Goal: Use online tool/utility: Utilize a website feature to perform a specific function

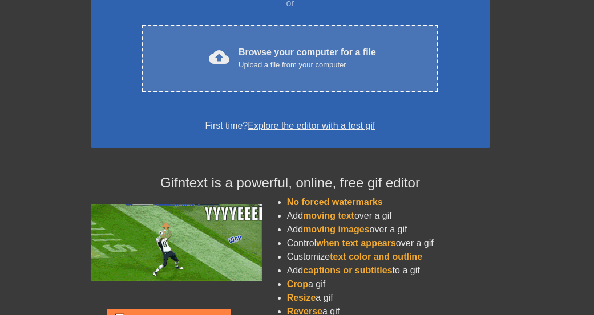
scroll to position [88, 0]
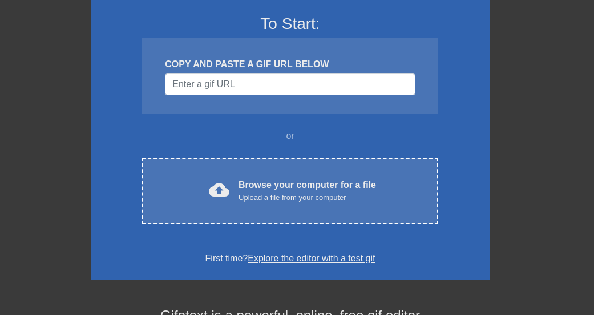
click at [284, 260] on link "Explore the editor with a test gif" at bounding box center [311, 259] width 127 height 10
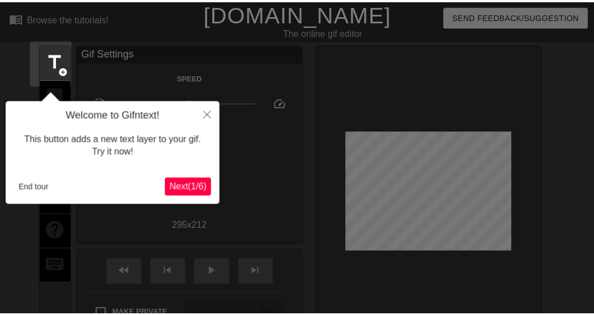
scroll to position [28, 0]
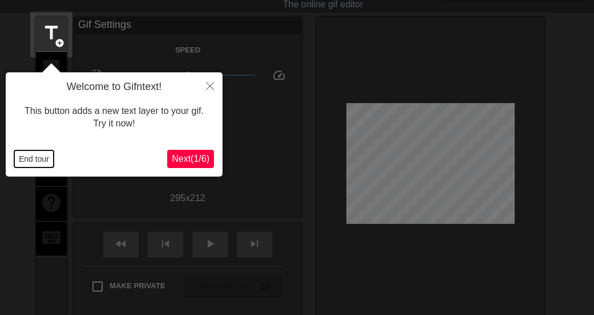
click at [39, 161] on button "End tour" at bounding box center [33, 159] width 39 height 17
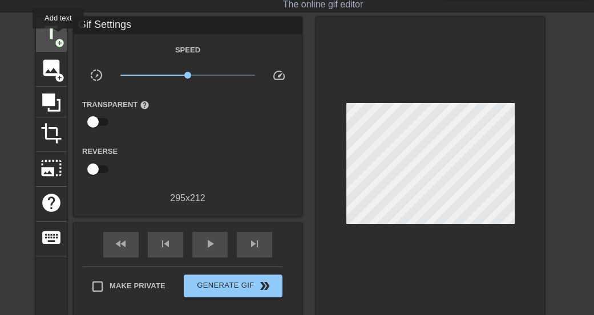
click at [58, 37] on span "title" at bounding box center [52, 33] width 22 height 22
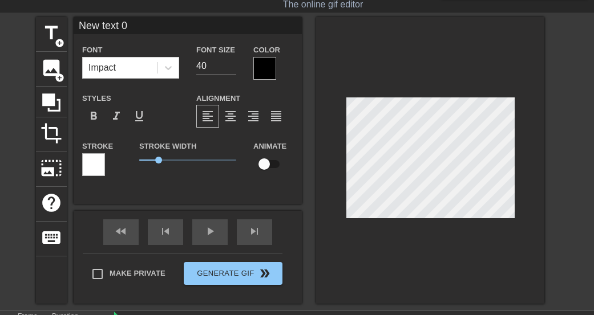
click at [131, 25] on input "New text 0" at bounding box center [188, 25] width 228 height 17
type input "N"
type input "testiing"
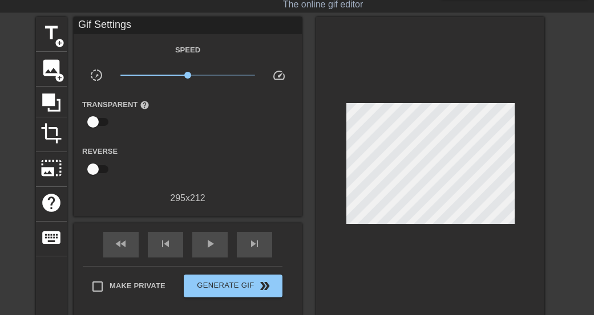
click at [325, 176] on div at bounding box center [430, 166] width 228 height 299
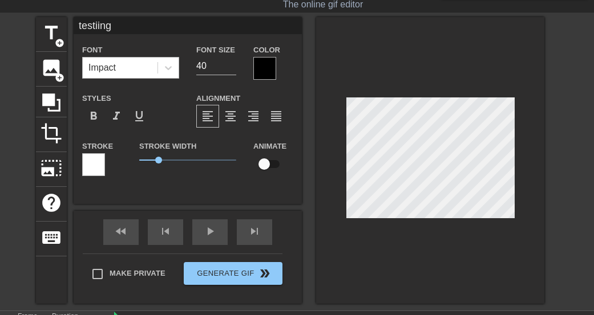
click at [145, 66] on div "Impact" at bounding box center [120, 68] width 75 height 21
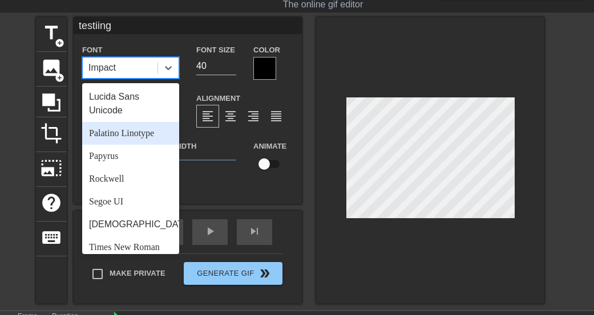
scroll to position [408, 0]
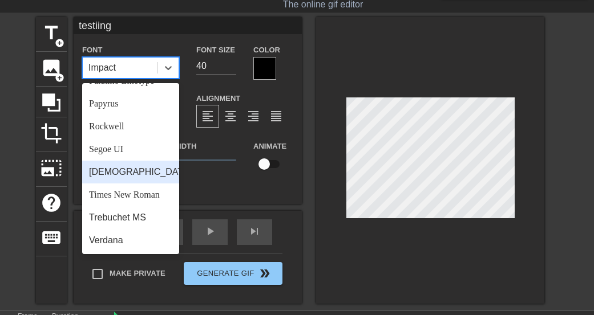
click at [124, 168] on div "[DEMOGRAPHIC_DATA]" at bounding box center [130, 172] width 97 height 23
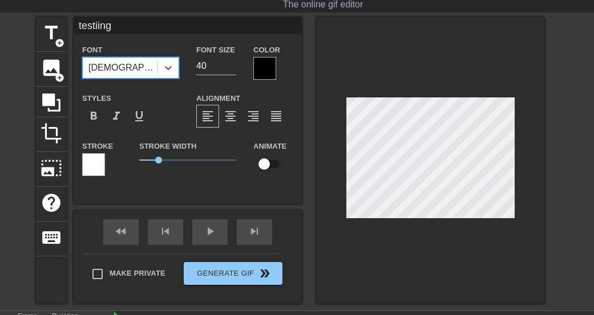
click at [131, 70] on div "[DEMOGRAPHIC_DATA]" at bounding box center [120, 68] width 75 height 21
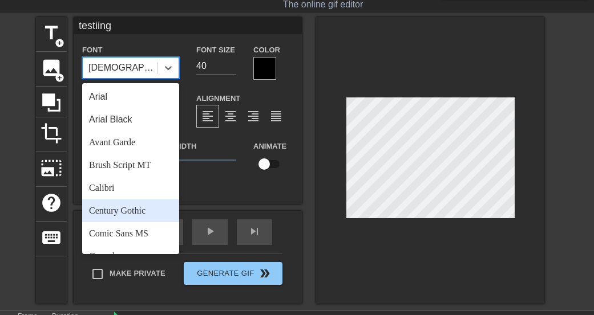
click at [138, 212] on div "Century Gothic" at bounding box center [130, 211] width 97 height 23
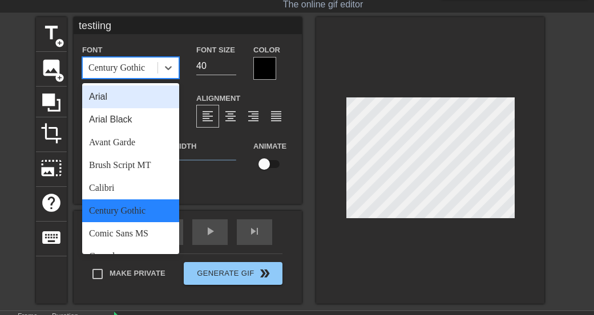
click at [139, 63] on div "Century Gothic" at bounding box center [116, 68] width 56 height 14
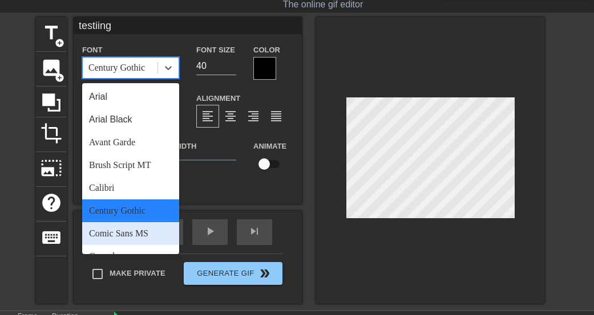
click at [126, 235] on div "Comic Sans MS" at bounding box center [130, 233] width 97 height 23
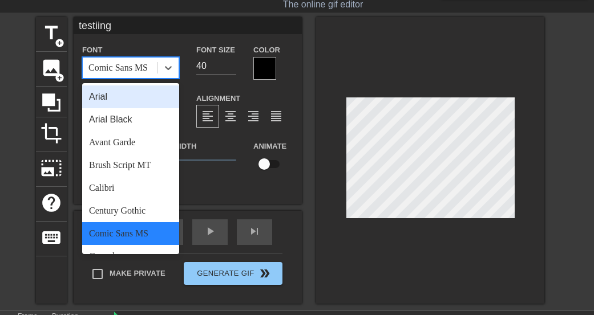
click at [150, 59] on div "Comic Sans MS" at bounding box center [120, 68] width 75 height 21
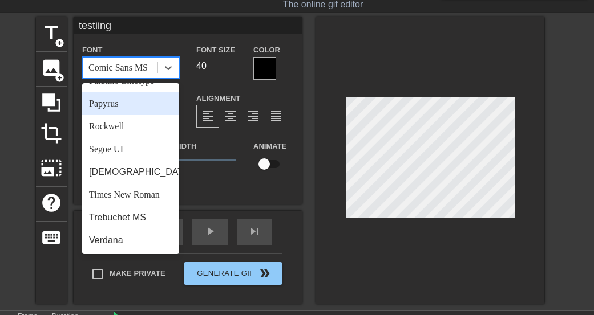
click at [127, 106] on div "Papyrus" at bounding box center [130, 103] width 97 height 23
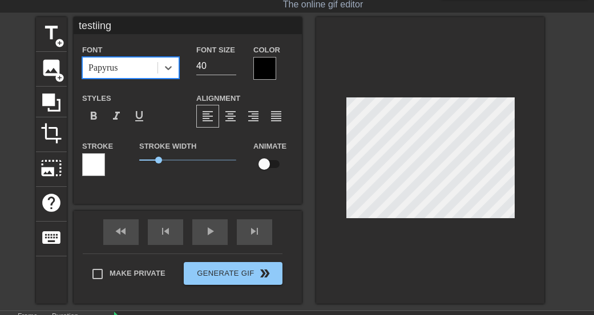
click at [261, 72] on div at bounding box center [264, 68] width 23 height 23
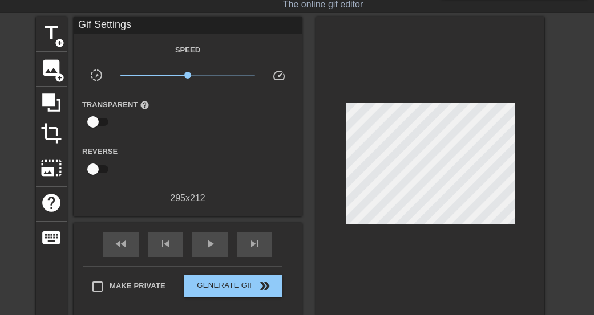
drag, startPoint x: 252, startPoint y: 74, endPoint x: 256, endPoint y: 55, distance: 19.1
click at [420, 218] on div at bounding box center [430, 166] width 228 height 299
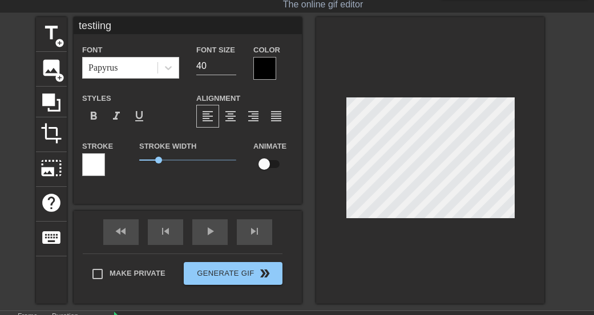
click at [259, 67] on div at bounding box center [264, 68] width 23 height 23
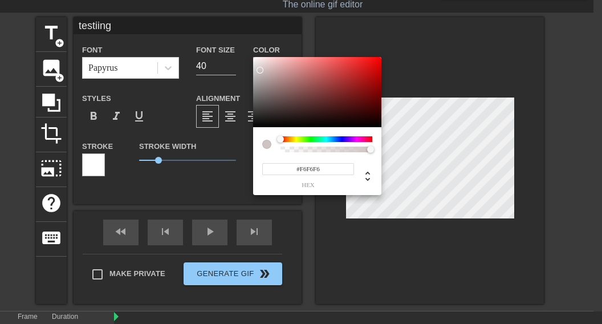
type input "#FFFFFF"
drag, startPoint x: 256, startPoint y: 62, endPoint x: 242, endPoint y: 41, distance: 25.9
click at [242, 41] on div "#FFFFFF hex" at bounding box center [301, 162] width 602 height 324
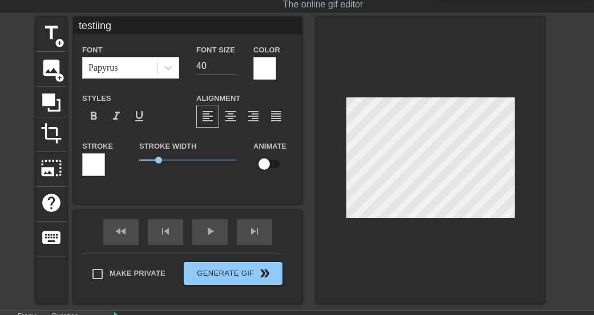
click at [93, 160] on div at bounding box center [93, 164] width 23 height 23
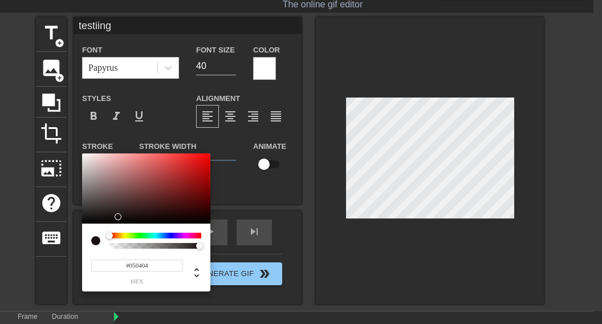
type input "#000000"
drag, startPoint x: 126, startPoint y: 216, endPoint x: 70, endPoint y: 240, distance: 61.1
click at [70, 240] on div "#000000 hex" at bounding box center [301, 162] width 602 height 324
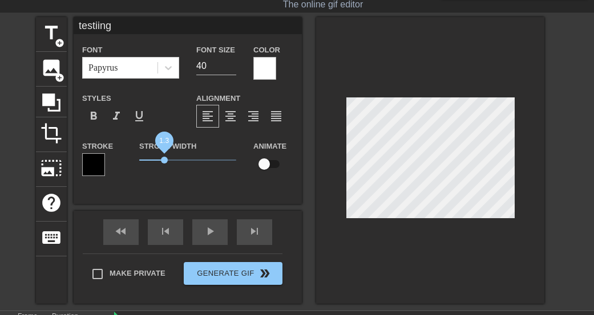
click at [165, 160] on span "1.3" at bounding box center [164, 160] width 7 height 7
click at [237, 123] on div "format_align_center" at bounding box center [230, 116] width 23 height 23
click at [208, 115] on span "format_align_left" at bounding box center [208, 117] width 14 height 14
click at [226, 117] on span "format_align_center" at bounding box center [231, 117] width 14 height 14
click at [90, 120] on span "format_bold" at bounding box center [94, 117] width 14 height 14
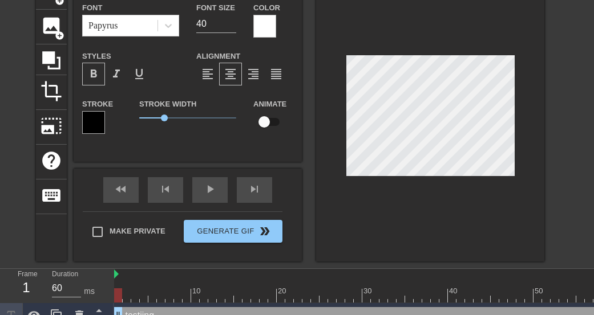
scroll to position [92, 0]
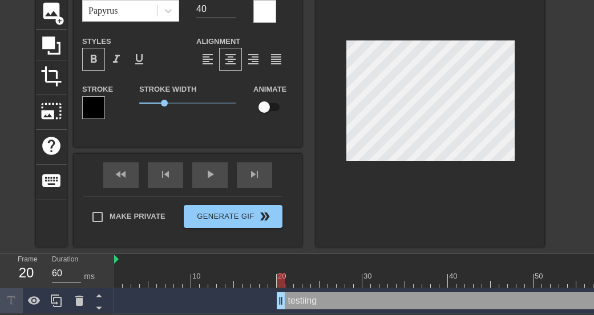
drag, startPoint x: 122, startPoint y: 294, endPoint x: 282, endPoint y: 303, distance: 160.0
click at [282, 303] on div "testiing drag_handle drag_handle" at bounding box center [439, 302] width 650 height 26
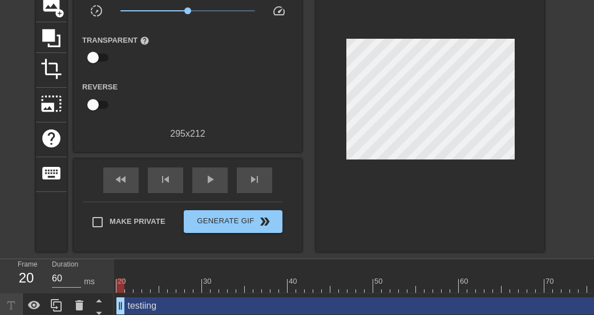
scroll to position [0, 165]
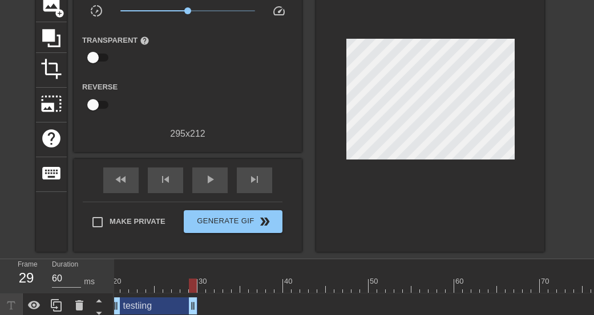
drag, startPoint x: 591, startPoint y: 307, endPoint x: 192, endPoint y: 296, distance: 399.5
click at [192, 296] on div "testiing drag_handle drag_handle" at bounding box center [274, 307] width 650 height 26
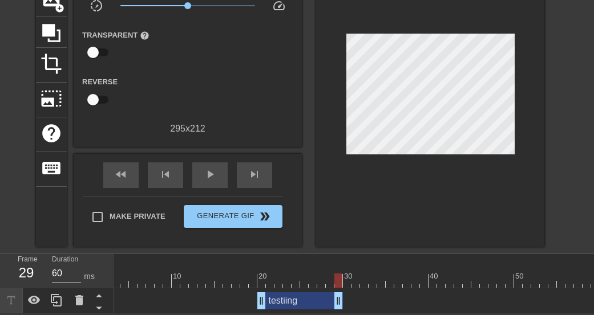
scroll to position [0, 0]
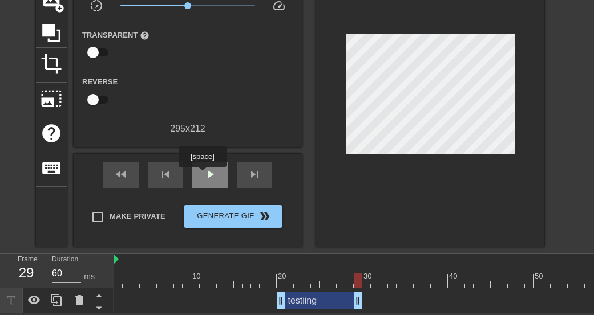
click at [204, 174] on div "play_arrow" at bounding box center [209, 176] width 35 height 26
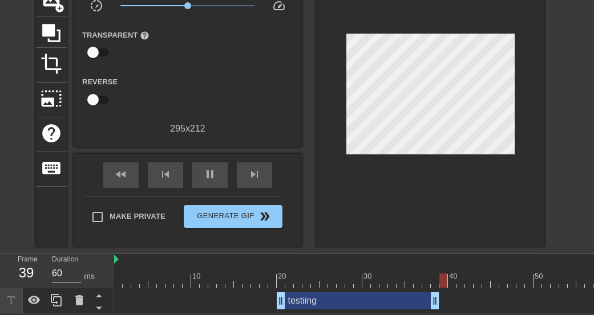
drag, startPoint x: 358, startPoint y: 293, endPoint x: 432, endPoint y: 296, distance: 74.2
click at [216, 172] on span "pause" at bounding box center [210, 175] width 14 height 14
click at [436, 274] on div at bounding box center [439, 281] width 650 height 14
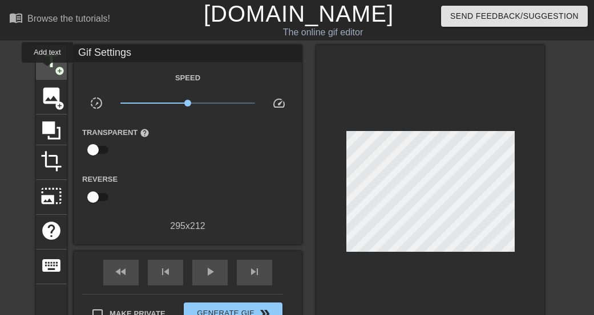
click at [47, 71] on span "title" at bounding box center [52, 61] width 22 height 22
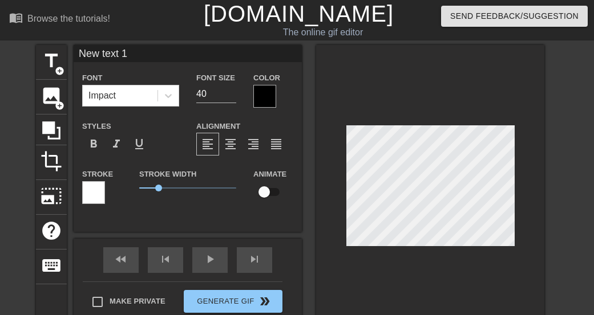
click at [165, 60] on input "New text 1" at bounding box center [188, 53] width 228 height 17
type input "N"
type input "ah, said the goats"
click at [265, 92] on div at bounding box center [264, 96] width 23 height 23
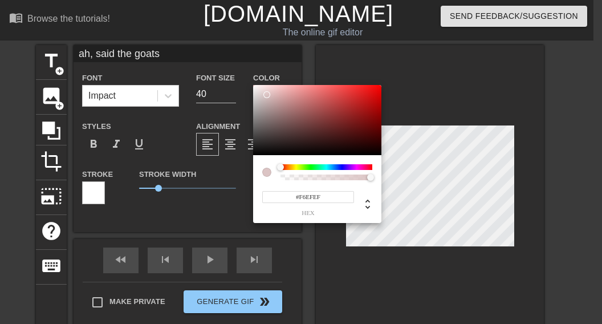
type input "#FFFFFF"
drag, startPoint x: 267, startPoint y: 95, endPoint x: 228, endPoint y: 62, distance: 50.6
click at [229, 62] on div "#FFFFFF hex" at bounding box center [301, 162] width 602 height 324
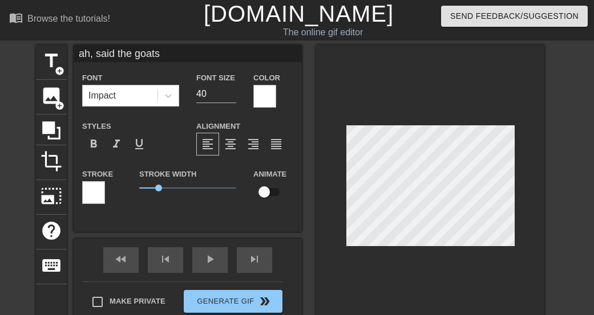
click at [92, 186] on div at bounding box center [93, 192] width 23 height 23
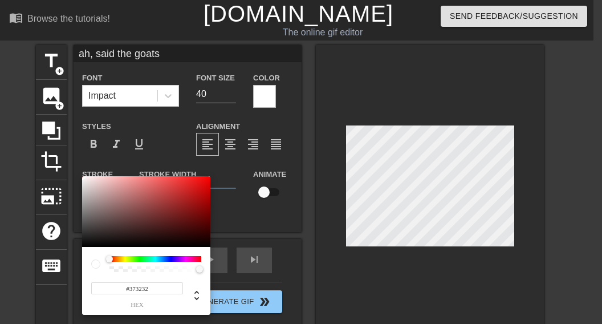
type input "#000000"
drag, startPoint x: 122, startPoint y: 217, endPoint x: 41, endPoint y: 258, distance: 91.1
click at [41, 258] on div "#000000 hex" at bounding box center [301, 162] width 602 height 324
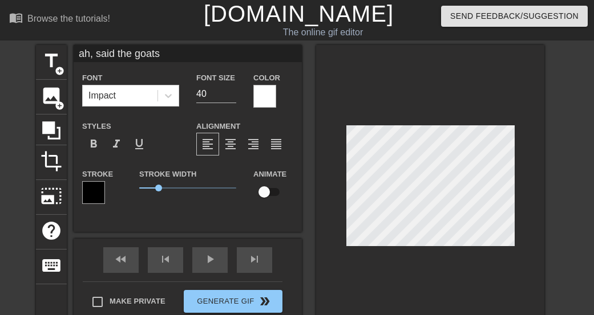
drag, startPoint x: 224, startPoint y: 220, endPoint x: 321, endPoint y: 207, distance: 98.5
click at [407, 248] on div at bounding box center [430, 188] width 228 height 287
drag, startPoint x: 156, startPoint y: 185, endPoint x: 168, endPoint y: 184, distance: 12.1
click at [168, 184] on span "1.45" at bounding box center [187, 188] width 97 height 14
click at [99, 141] on span "format_bold" at bounding box center [94, 144] width 14 height 14
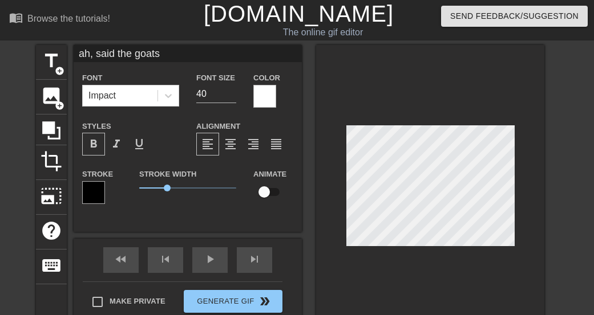
scroll to position [118, 0]
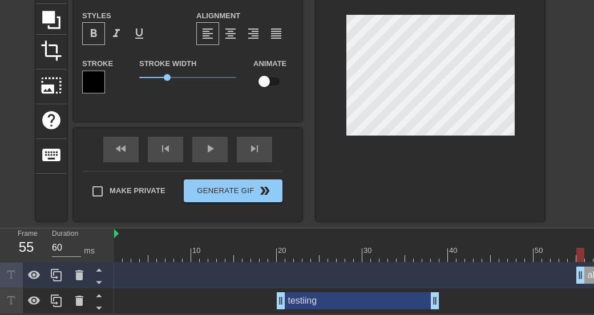
drag, startPoint x: 435, startPoint y: 272, endPoint x: 581, endPoint y: 292, distance: 147.4
click at [581, 292] on div "ah, said the goats drag_handle drag_handle testiing drag_handle drag_handle" at bounding box center [354, 288] width 480 height 51
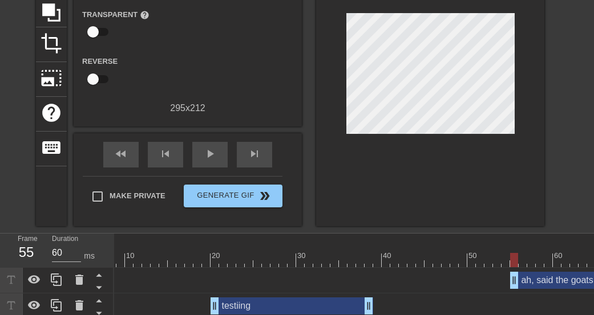
scroll to position [0, 165]
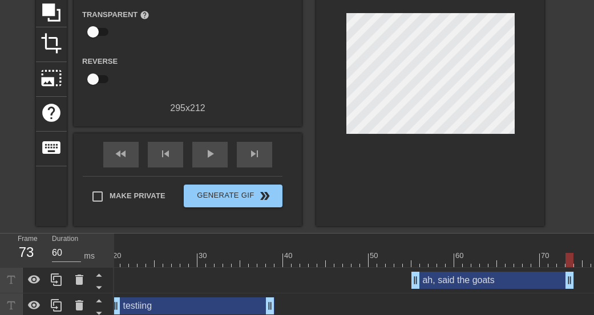
drag, startPoint x: 592, startPoint y: 284, endPoint x: 565, endPoint y: 286, distance: 26.9
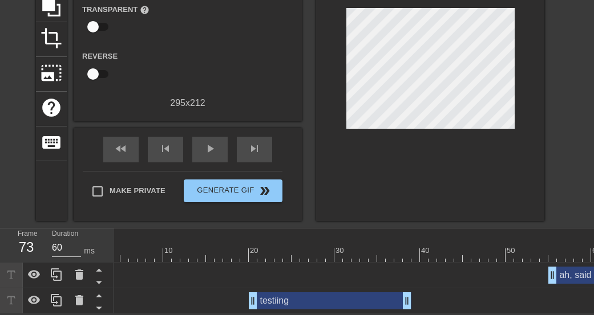
scroll to position [0, 0]
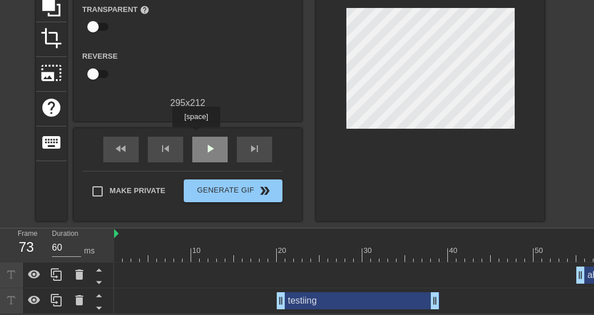
click at [196, 137] on div "play_arrow" at bounding box center [209, 150] width 35 height 26
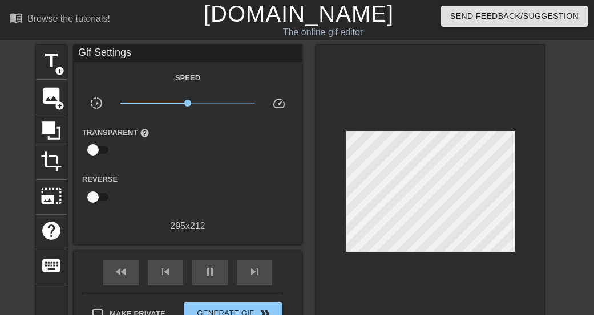
click at [301, 16] on link "[DOMAIN_NAME]" at bounding box center [299, 13] width 190 height 25
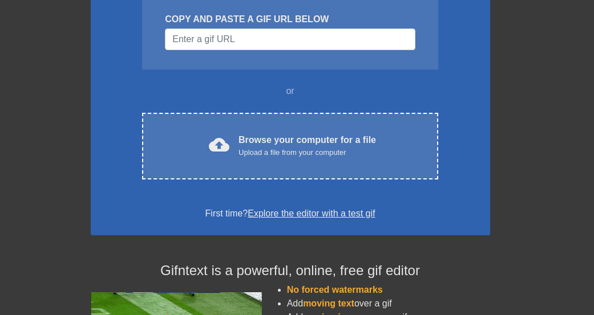
scroll to position [137, 0]
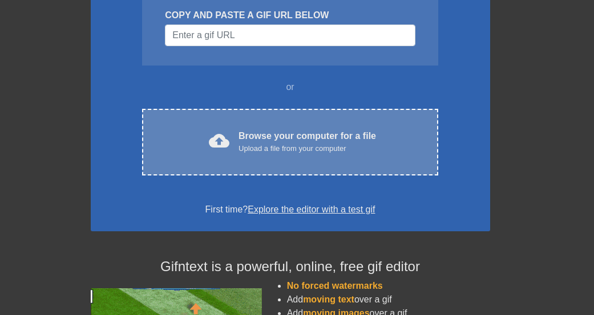
click at [289, 139] on div "Browse your computer for a file Upload a file from your computer" at bounding box center [306, 141] width 137 height 25
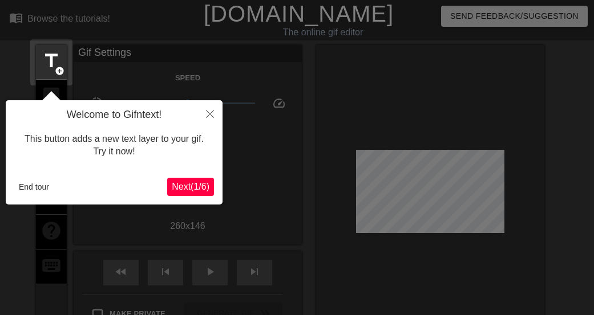
scroll to position [28, 0]
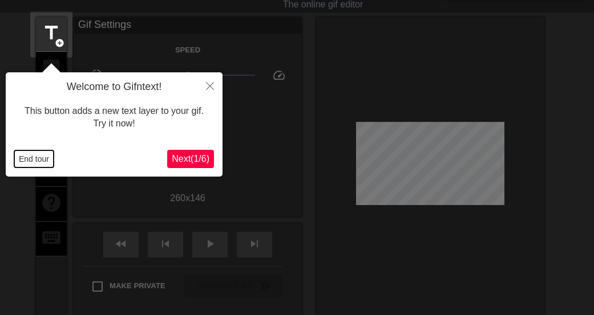
click at [43, 161] on button "End tour" at bounding box center [33, 159] width 39 height 17
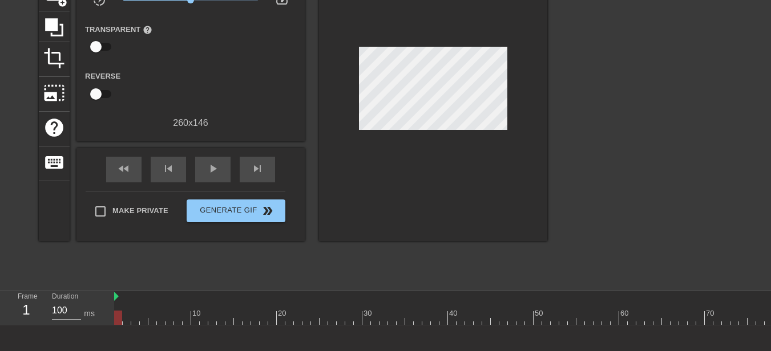
scroll to position [0, 0]
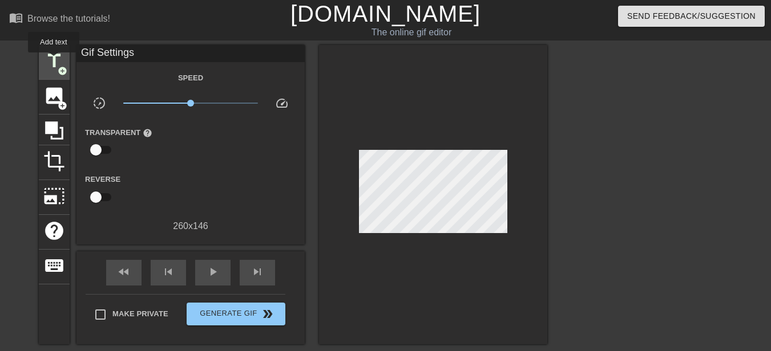
click at [54, 60] on span "title" at bounding box center [54, 61] width 22 height 22
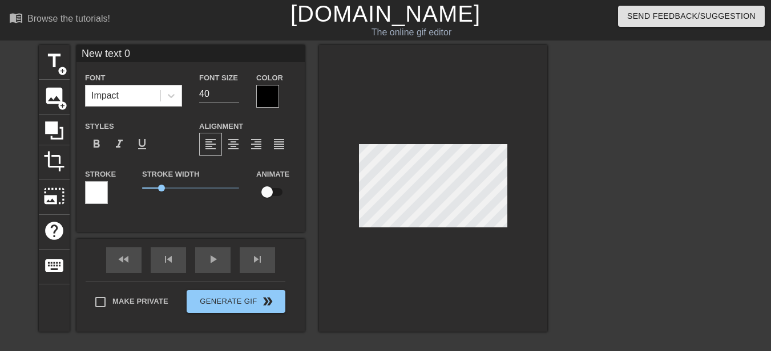
click at [142, 55] on input "New text 0" at bounding box center [190, 53] width 228 height 17
type input "N"
type input "oh..sorry"
click at [99, 188] on div at bounding box center [96, 192] width 23 height 23
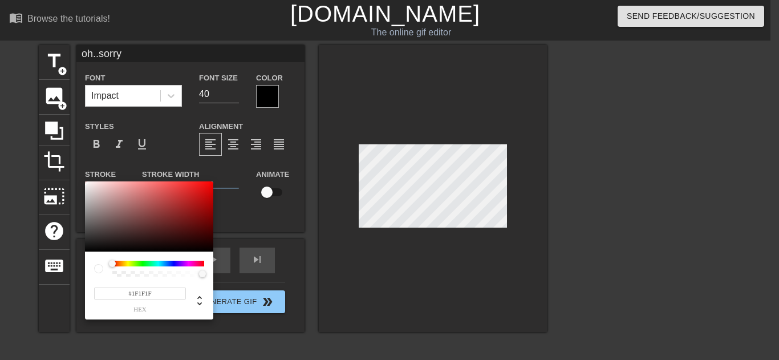
type input "#000000"
drag, startPoint x: 106, startPoint y: 204, endPoint x: 76, endPoint y: 274, distance: 76.4
click at [76, 274] on div "#000000 hex" at bounding box center [389, 180] width 779 height 360
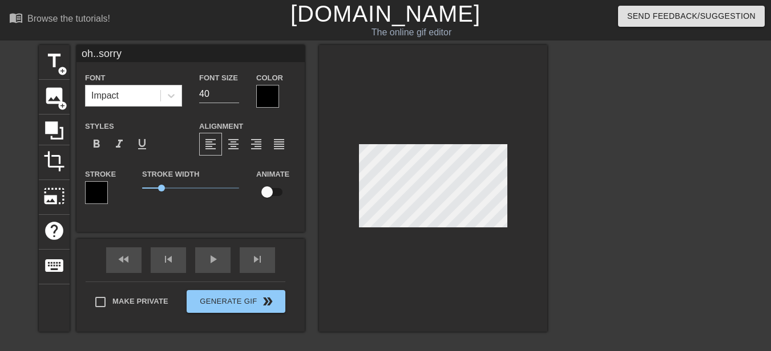
click at [269, 94] on div at bounding box center [267, 96] width 23 height 23
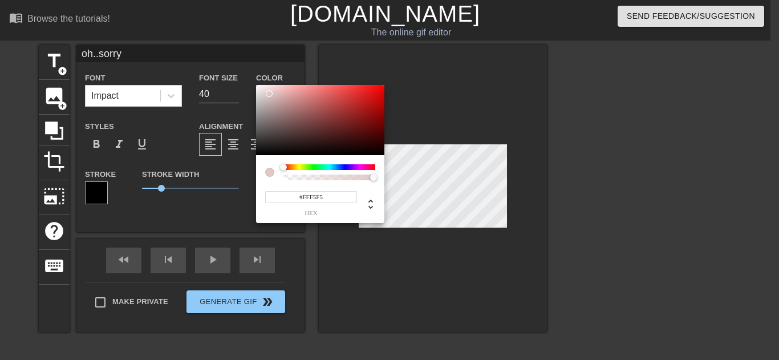
type input "#FFFFFF"
drag, startPoint x: 269, startPoint y: 94, endPoint x: 220, endPoint y: 56, distance: 61.5
click at [220, 56] on div "#FFFFFF hex" at bounding box center [389, 180] width 779 height 360
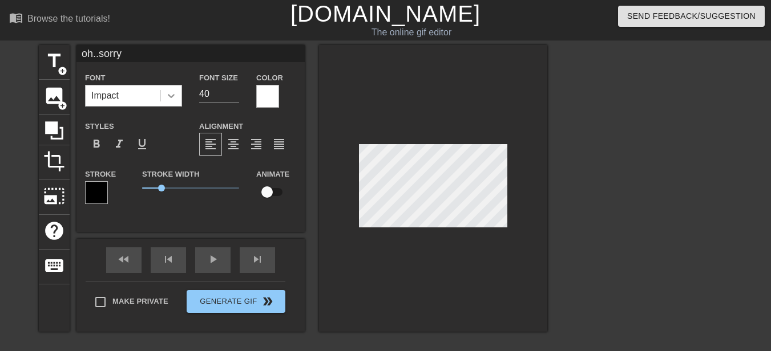
click at [171, 99] on icon at bounding box center [170, 95] width 11 height 11
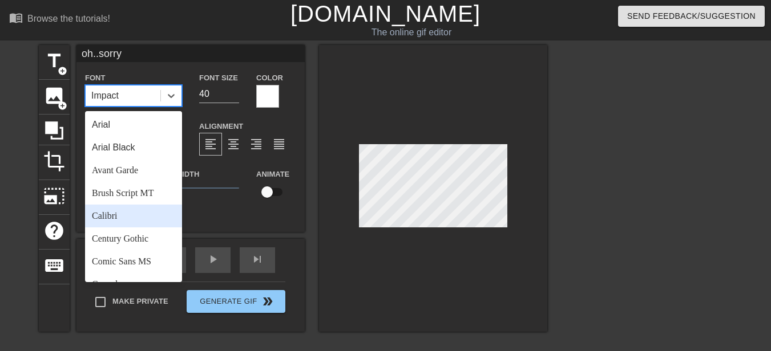
scroll to position [137, 0]
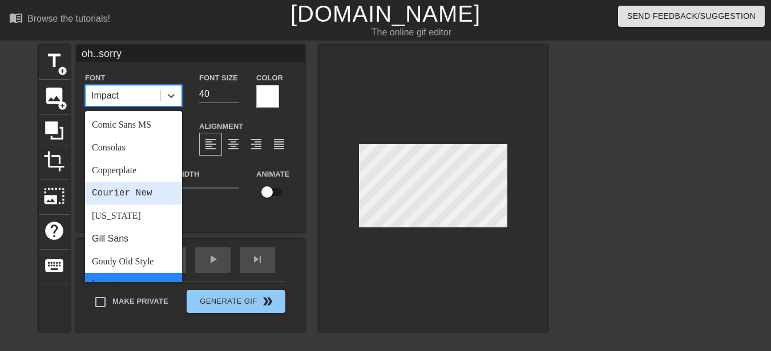
click at [132, 197] on div "Courier New" at bounding box center [133, 193] width 97 height 23
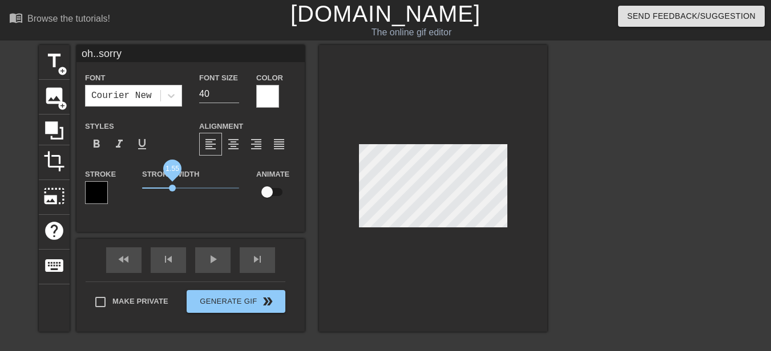
drag, startPoint x: 163, startPoint y: 189, endPoint x: 172, endPoint y: 191, distance: 9.3
click at [172, 191] on span "1.55" at bounding box center [172, 188] width 7 height 7
click at [100, 149] on span "format_bold" at bounding box center [97, 144] width 14 height 14
drag, startPoint x: 173, startPoint y: 189, endPoint x: 181, endPoint y: 189, distance: 8.0
click at [179, 189] on span "1.95" at bounding box center [179, 188] width 7 height 7
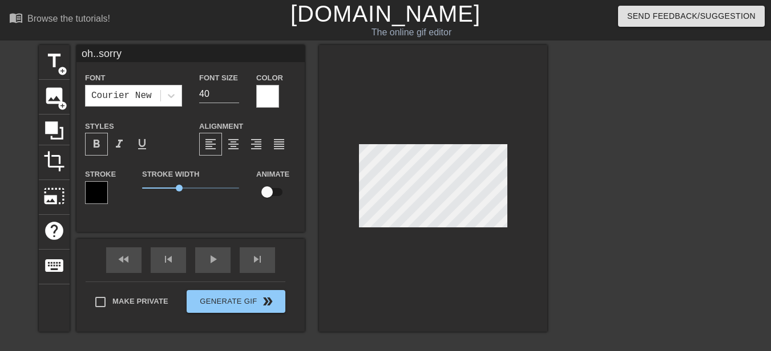
click at [407, 246] on div at bounding box center [433, 188] width 228 height 287
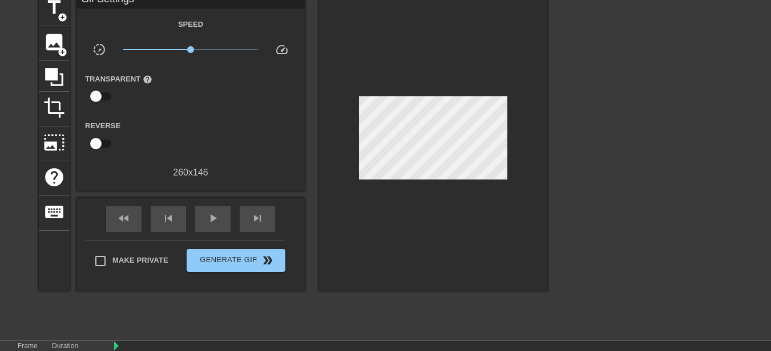
scroll to position [112, 0]
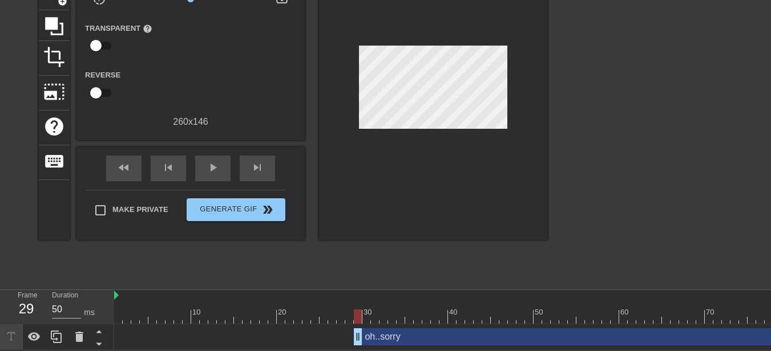
drag, startPoint x: 122, startPoint y: 330, endPoint x: 362, endPoint y: 329, distance: 240.7
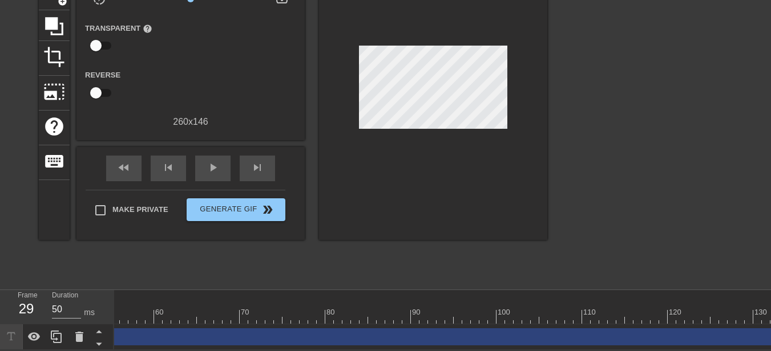
scroll to position [0, 476]
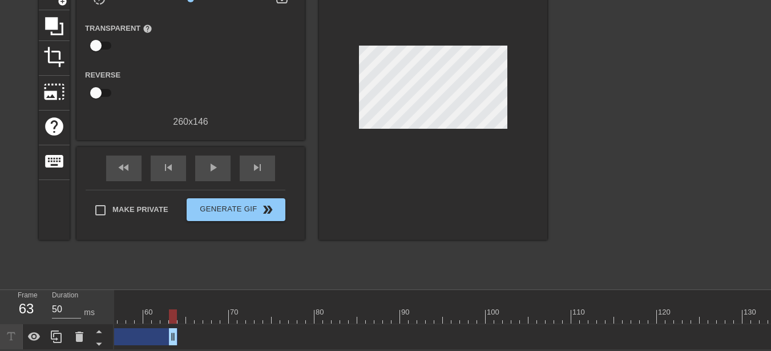
drag, startPoint x: 770, startPoint y: 332, endPoint x: 168, endPoint y: 317, distance: 601.5
click at [168, 315] on div "10 20 30 40 50 60 70 80 90 100 110 120 130 oh..sorry drag_handle drag_handle" at bounding box center [442, 320] width 657 height 60
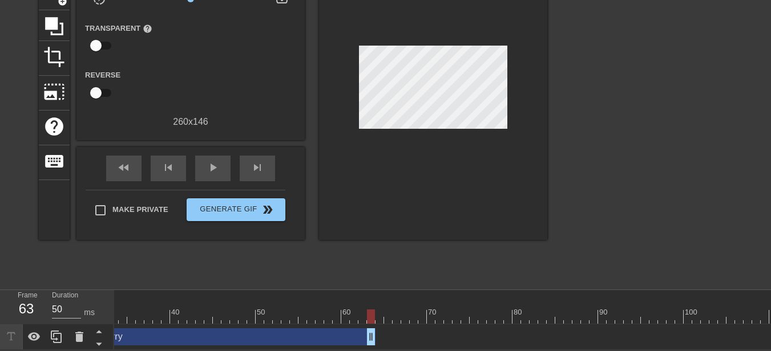
scroll to position [0, 219]
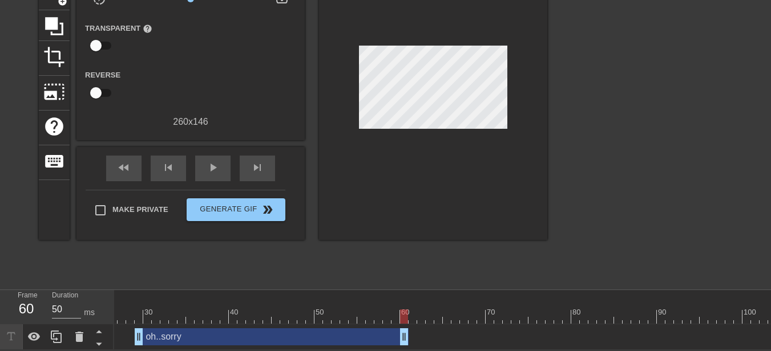
drag, startPoint x: 430, startPoint y: 331, endPoint x: 406, endPoint y: 330, distance: 24.6
drag, startPoint x: 406, startPoint y: 330, endPoint x: 470, endPoint y: 325, distance: 64.1
click at [470, 315] on div "oh..sorry drag_handle drag_handle" at bounding box center [464, 337] width 1138 height 17
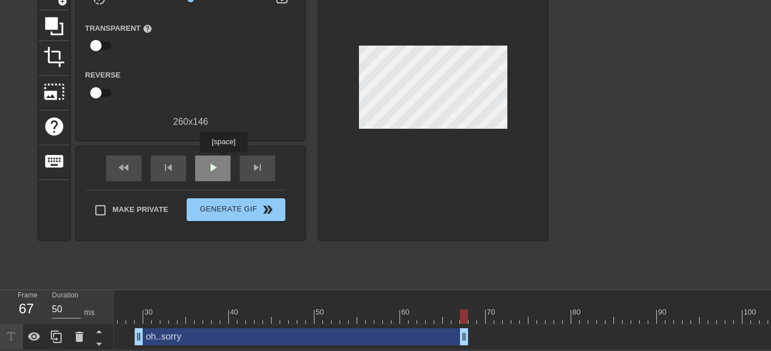
click at [221, 160] on div "play_arrow" at bounding box center [212, 169] width 35 height 26
type input "50"
click at [220, 161] on div "pause" at bounding box center [212, 169] width 35 height 26
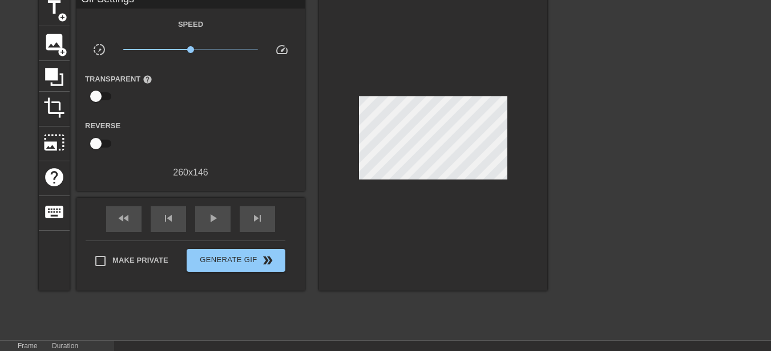
scroll to position [0, 0]
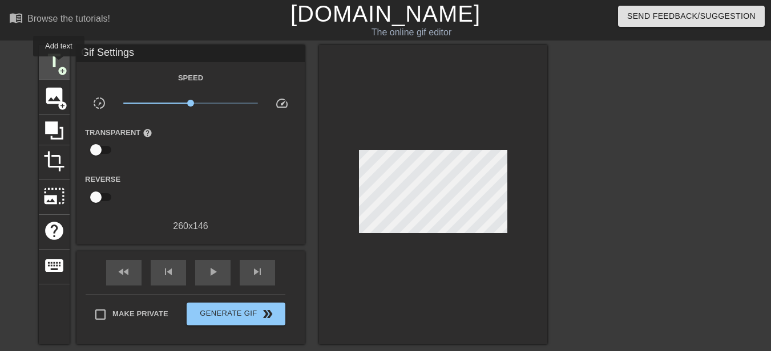
click at [59, 64] on span "title" at bounding box center [54, 61] width 22 height 22
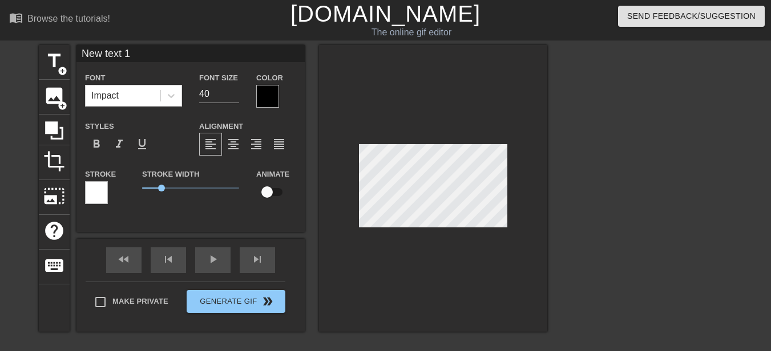
click at [144, 55] on input "New text 1" at bounding box center [190, 53] width 228 height 17
type input "N"
type input "M"
type input "my fingers slipped."
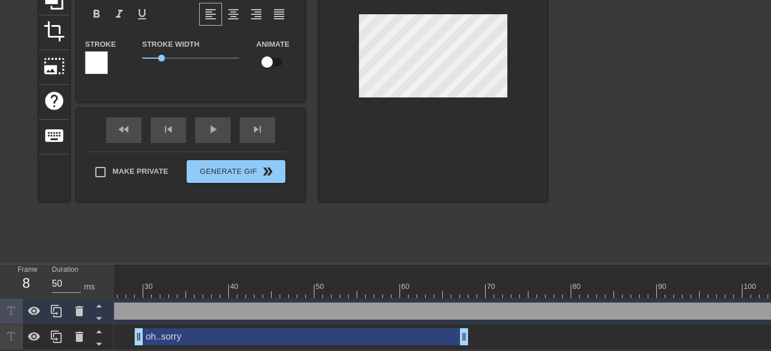
scroll to position [137, 0]
click at [244, 284] on div at bounding box center [464, 291] width 1138 height 14
click at [199, 284] on div at bounding box center [464, 291] width 1138 height 14
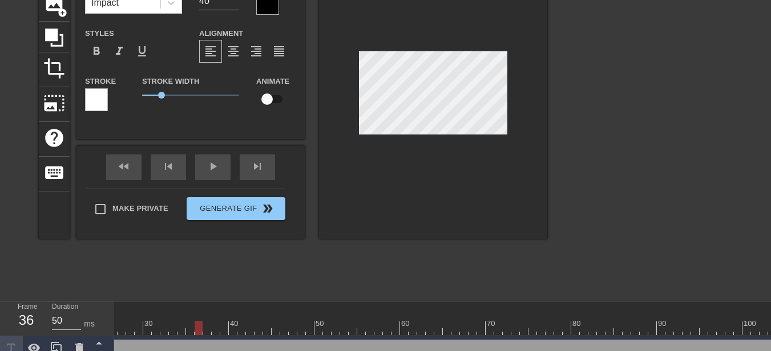
scroll to position [69, 0]
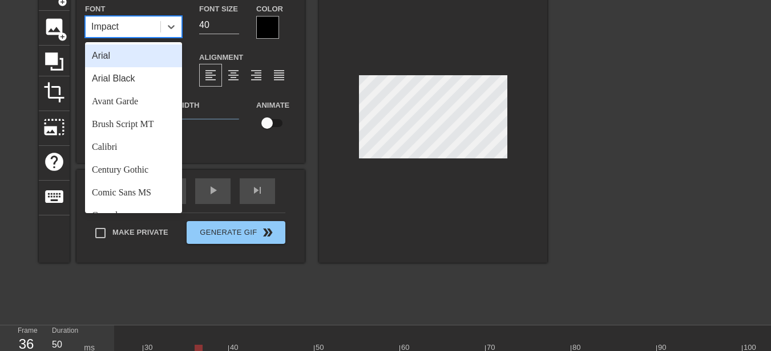
click at [141, 35] on div "Impact" at bounding box center [123, 27] width 75 height 21
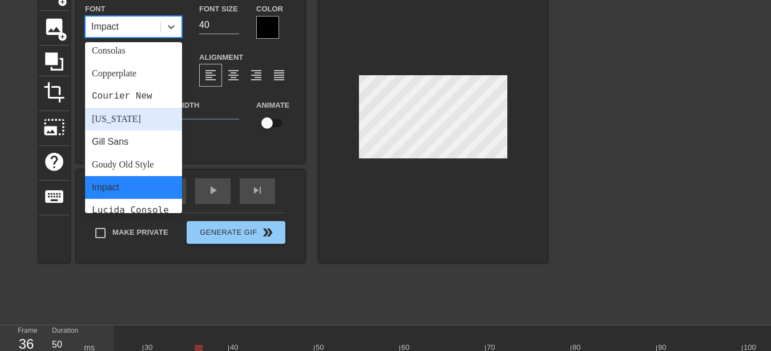
scroll to position [135, 0]
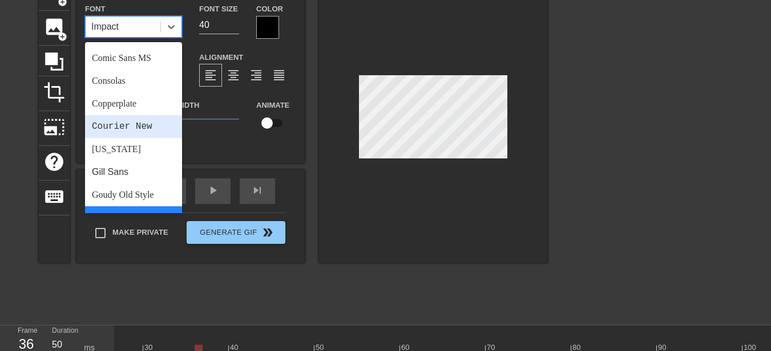
click at [143, 124] on div "Courier New" at bounding box center [133, 126] width 97 height 23
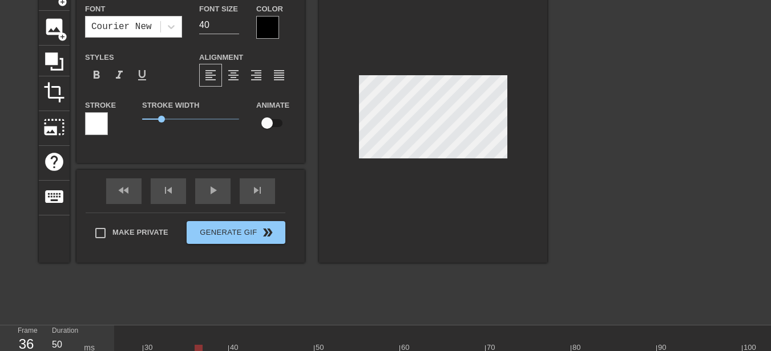
click at [102, 126] on div at bounding box center [96, 123] width 23 height 23
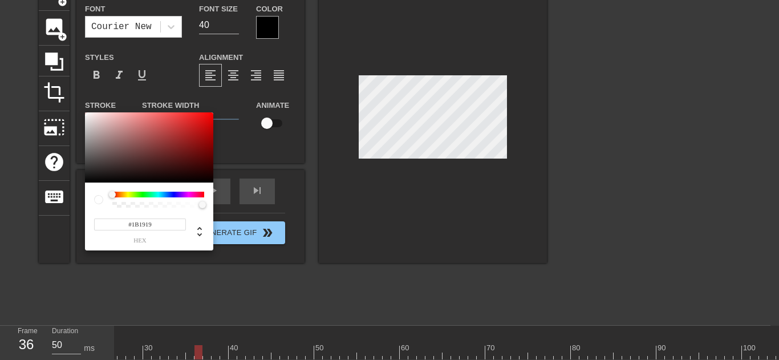
type input "#000000"
drag, startPoint x: 98, startPoint y: 173, endPoint x: 74, endPoint y: 211, distance: 45.1
click at [74, 211] on div "#000000 hex" at bounding box center [389, 180] width 779 height 360
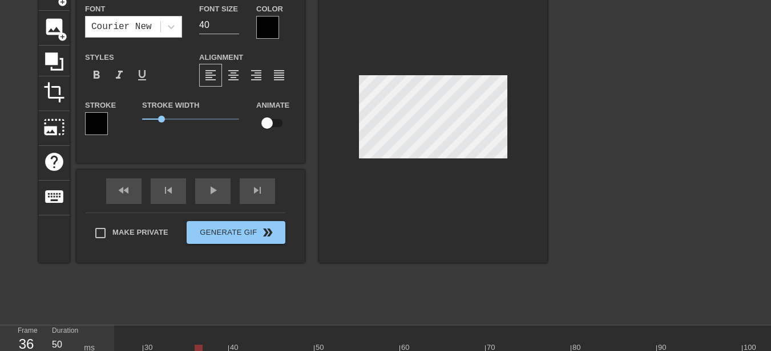
click at [272, 30] on div at bounding box center [267, 27] width 23 height 23
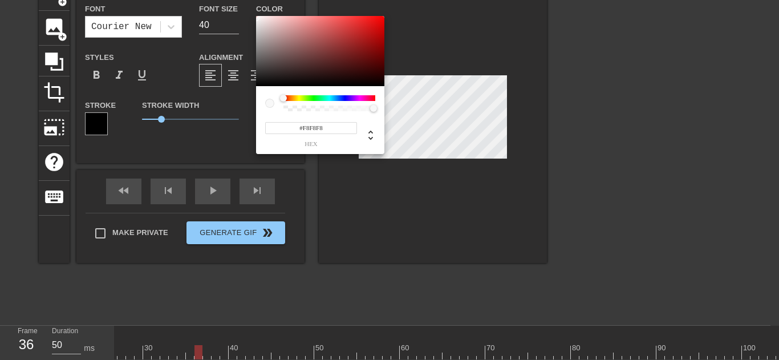
type input "#FFFFFF"
drag, startPoint x: 271, startPoint y: 30, endPoint x: 242, endPoint y: 4, distance: 38.8
click at [242, 4] on div "#FFFFFF hex" at bounding box center [389, 180] width 779 height 360
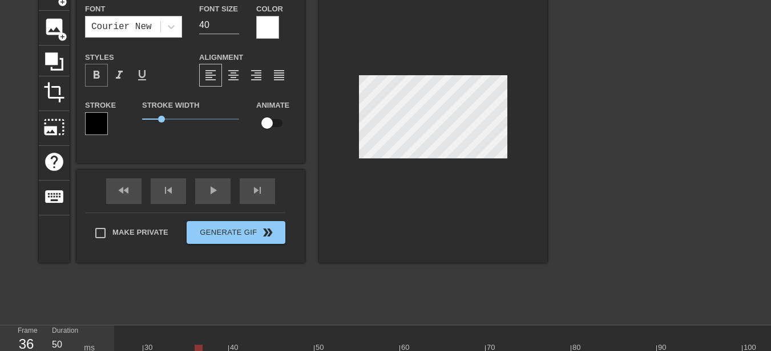
click at [105, 75] on div "format_bold" at bounding box center [96, 75] width 23 height 23
drag, startPoint x: 161, startPoint y: 120, endPoint x: 176, endPoint y: 116, distance: 15.4
click at [176, 116] on span "1.75" at bounding box center [176, 119] width 7 height 7
click at [358, 122] on div at bounding box center [433, 119] width 228 height 287
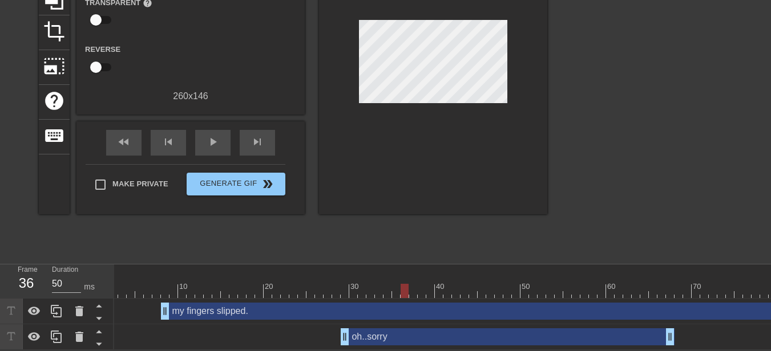
scroll to position [0, 0]
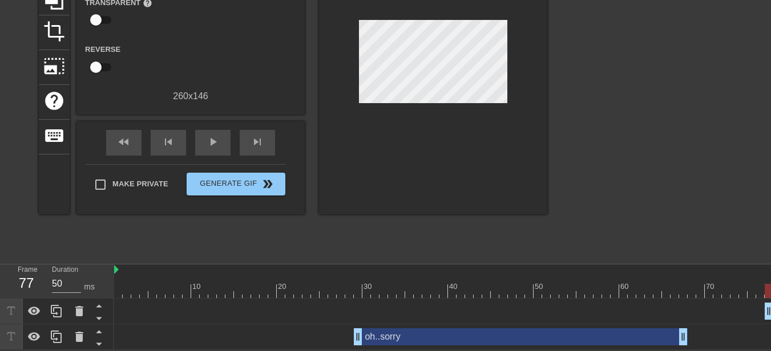
drag, startPoint x: 179, startPoint y: 303, endPoint x: 768, endPoint y: 305, distance: 589.3
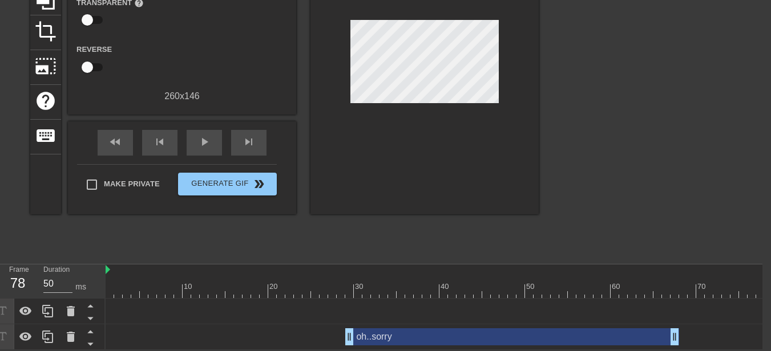
drag, startPoint x: 762, startPoint y: 299, endPoint x: 774, endPoint y: 299, distance: 12.0
click at [593, 299] on html "menu_book Browse the tutorials! Gifntext.com The online gif editor Send Feedbac…" at bounding box center [376, 110] width 771 height 480
drag, startPoint x: 766, startPoint y: 305, endPoint x: 747, endPoint y: 309, distance: 19.2
click at [593, 309] on div "my fingers slipped. drag_handle drag_handle" at bounding box center [675, 311] width 1138 height 17
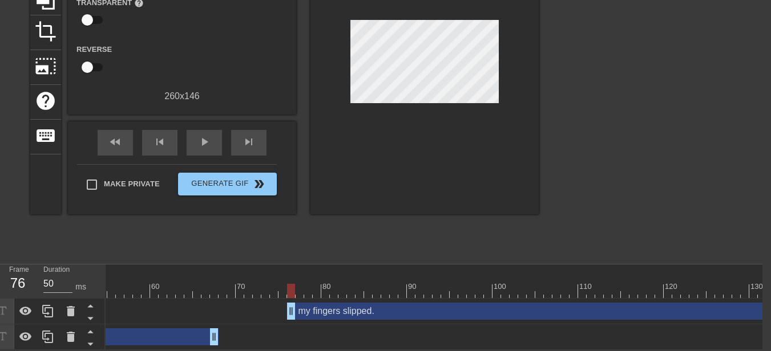
scroll to position [0, 476]
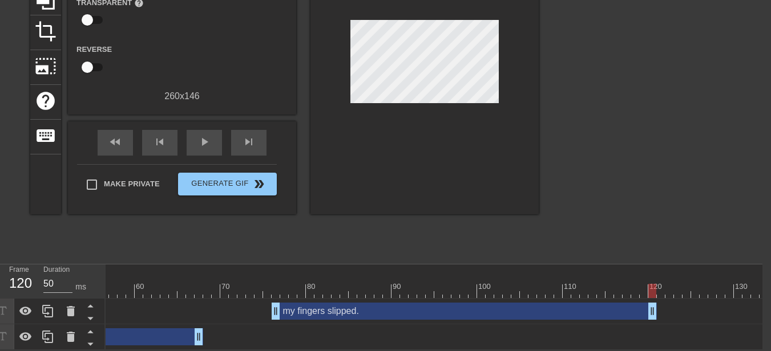
drag, startPoint x: 765, startPoint y: 307, endPoint x: 654, endPoint y: 311, distance: 110.7
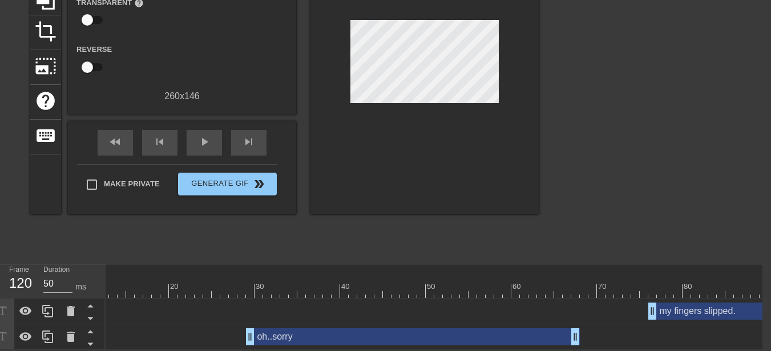
scroll to position [0, 97]
click at [213, 139] on div "play_arrow" at bounding box center [204, 143] width 35 height 26
click at [544, 315] on div "oh..sorry drag_handle drag_handle" at bounding box center [415, 337] width 334 height 17
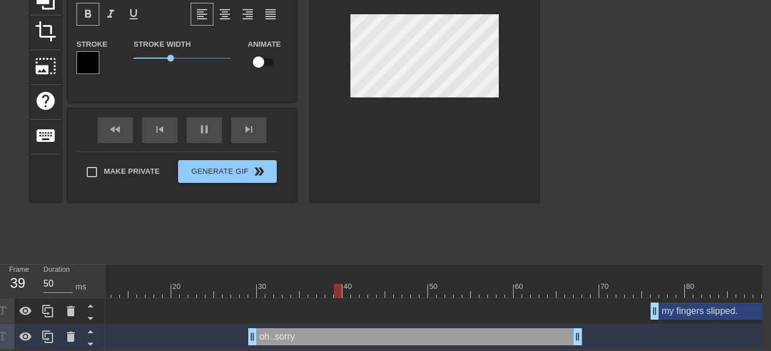
scroll to position [69, 9]
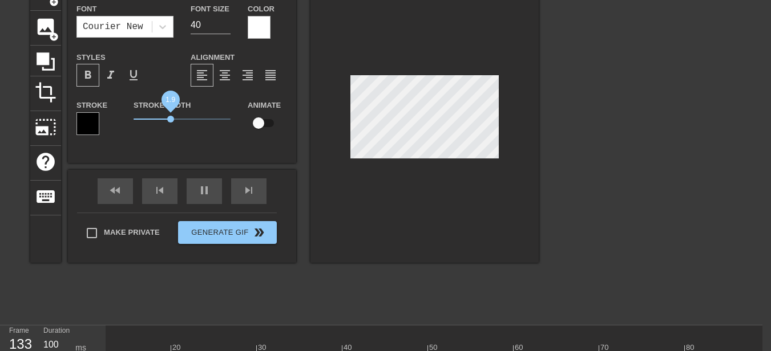
type input "50"
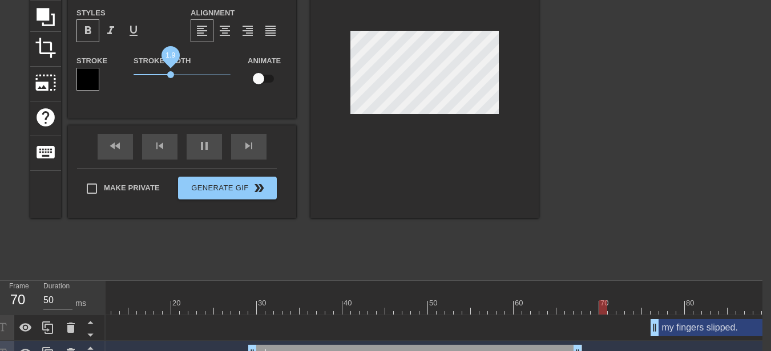
scroll to position [137, 9]
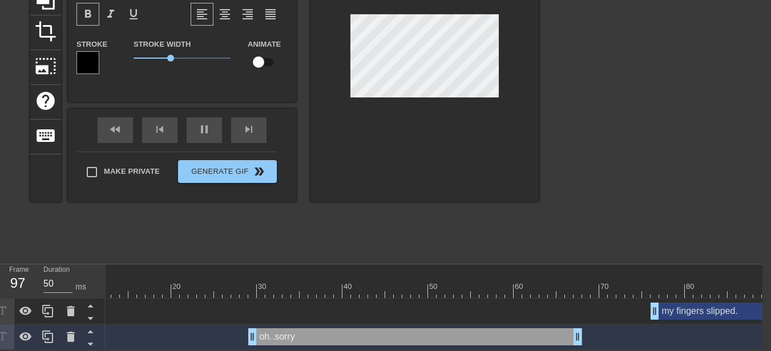
type input "my fingers slipped."
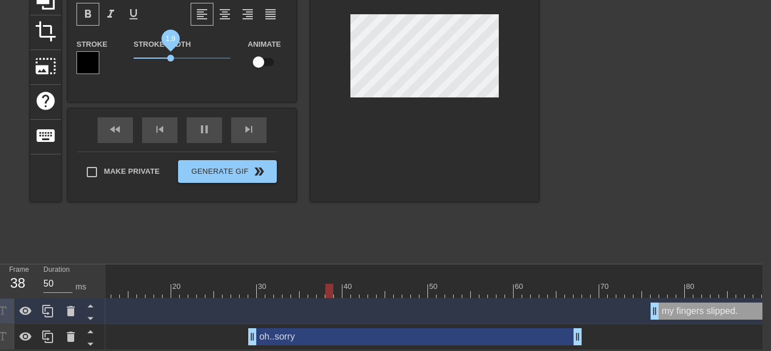
click at [170, 55] on span "1.9" at bounding box center [170, 58] width 7 height 7
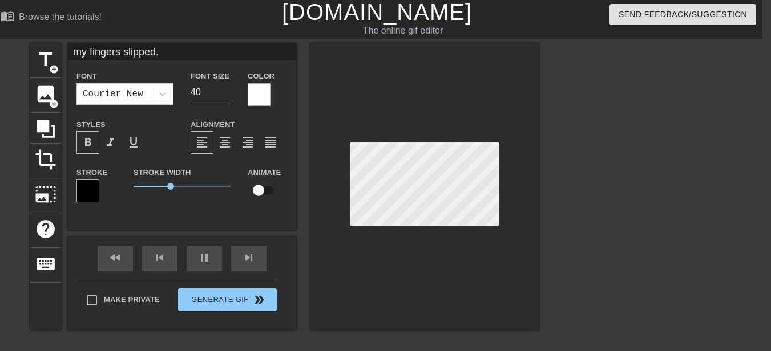
scroll to position [1, 9]
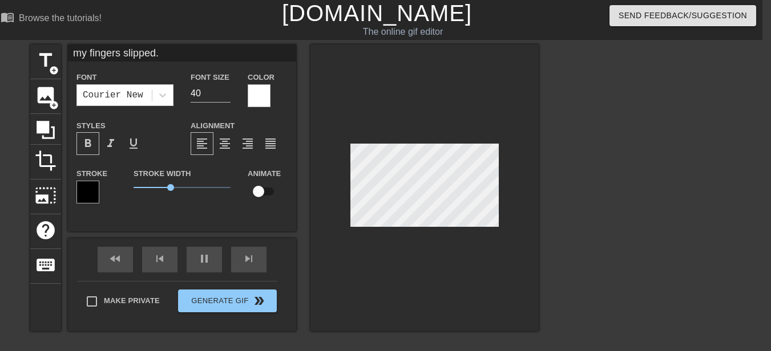
type input "50"
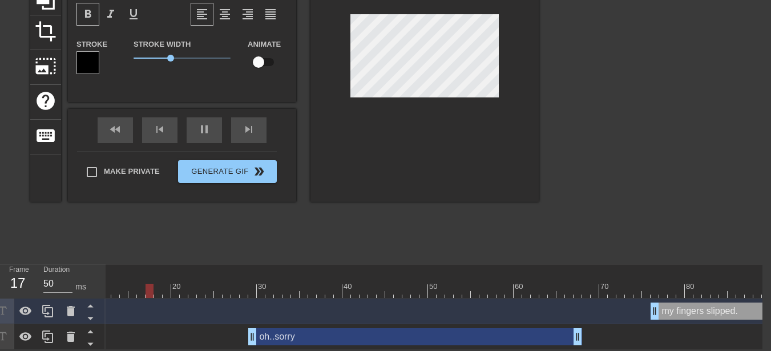
scroll to position [137, 9]
click at [378, 315] on div "oh..sorry drag_handle drag_handle" at bounding box center [415, 337] width 334 height 17
type input "oh..sorry"
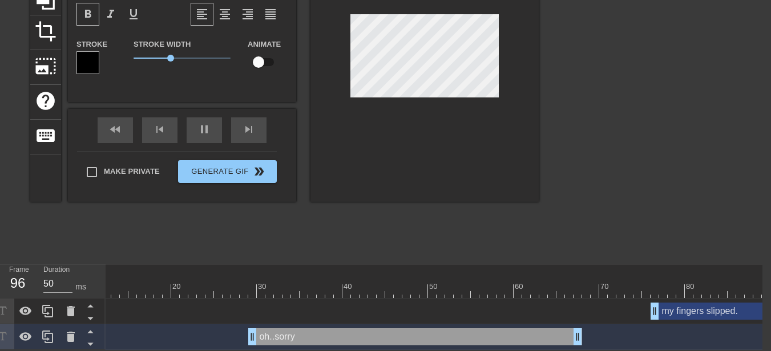
click at [389, 117] on div at bounding box center [424, 58] width 228 height 287
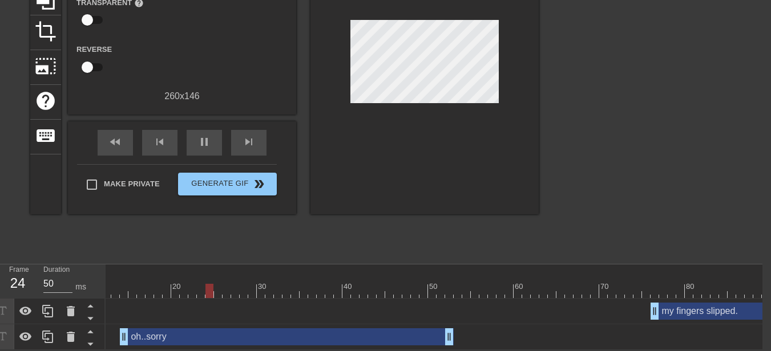
drag, startPoint x: 410, startPoint y: 330, endPoint x: 284, endPoint y: 313, distance: 127.2
click at [284, 313] on div "my fingers slipped. drag_handle drag_handle oh..sorry drag_handle drag_handle" at bounding box center [337, 324] width 657 height 51
drag, startPoint x: 285, startPoint y: 332, endPoint x: 316, endPoint y: 337, distance: 31.8
click at [318, 315] on div "oh..sorry drag_handle drag_handle" at bounding box center [578, 338] width 1138 height 26
click at [276, 315] on div "oh..sorry drag_handle drag_handle" at bounding box center [321, 337] width 334 height 17
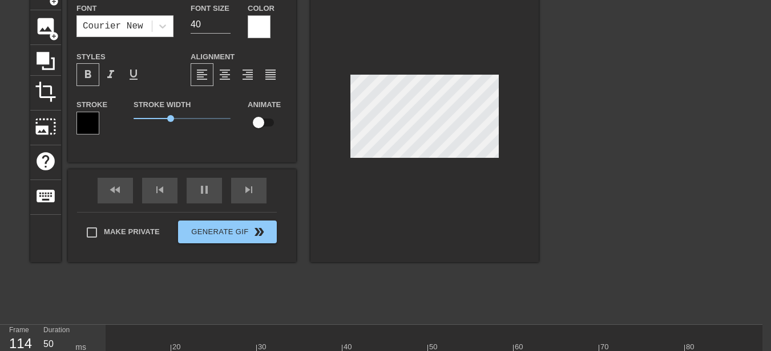
scroll to position [137, 9]
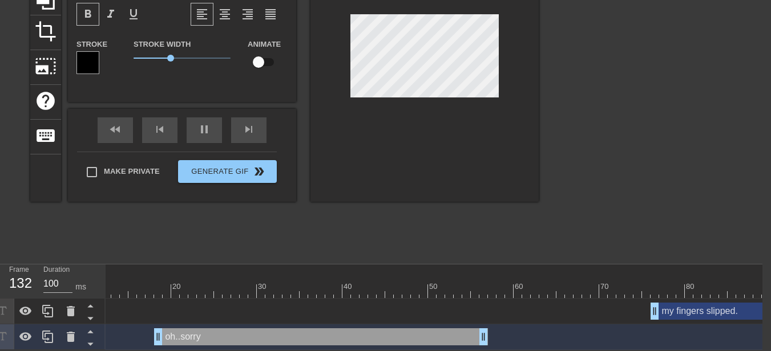
type input "50"
type input "my fingers slipped."
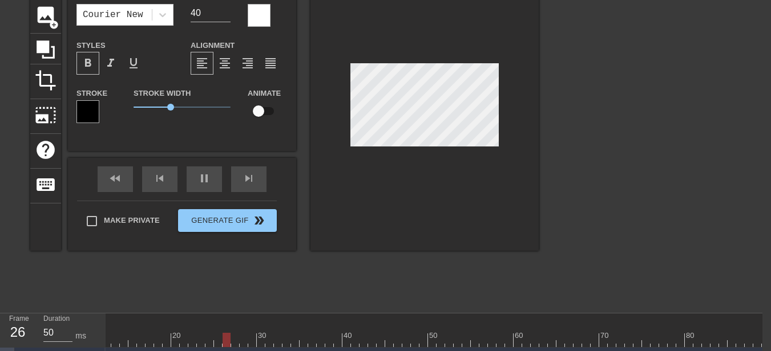
scroll to position [0, 9]
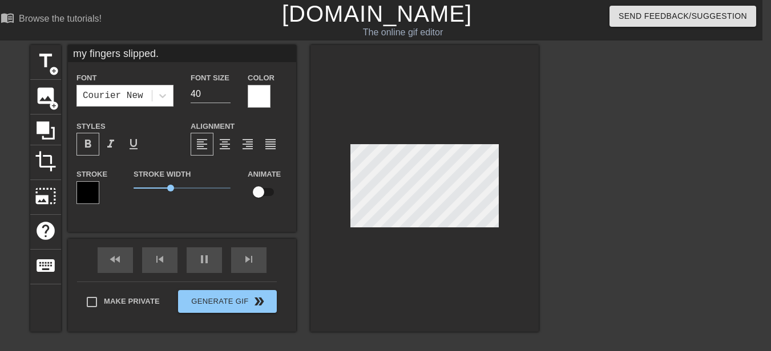
click at [88, 145] on span "format_bold" at bounding box center [88, 144] width 14 height 14
click at [222, 149] on span "format_align_center" at bounding box center [225, 144] width 14 height 14
type input "50"
type input "my fingers slipped."
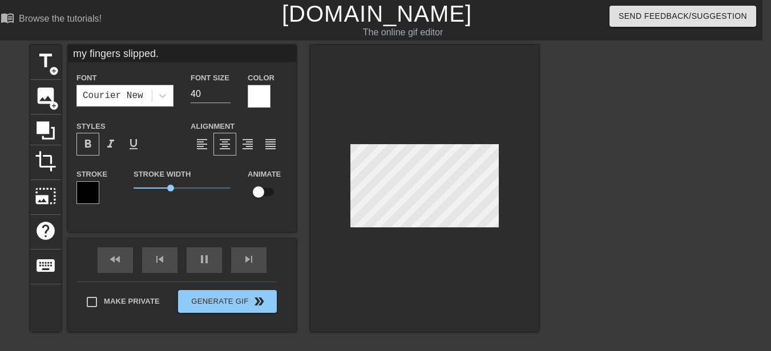
click at [367, 242] on div at bounding box center [424, 188] width 228 height 287
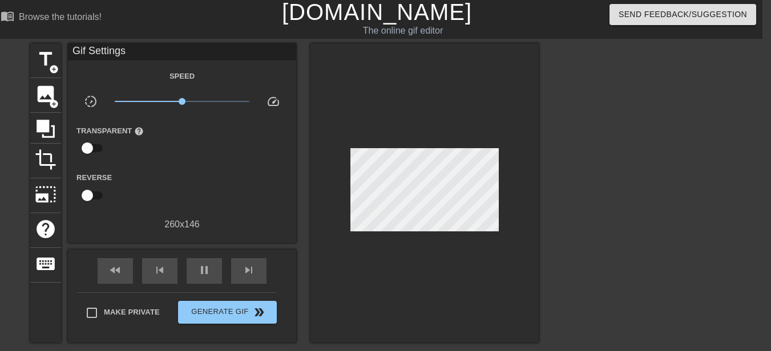
scroll to position [1, 9]
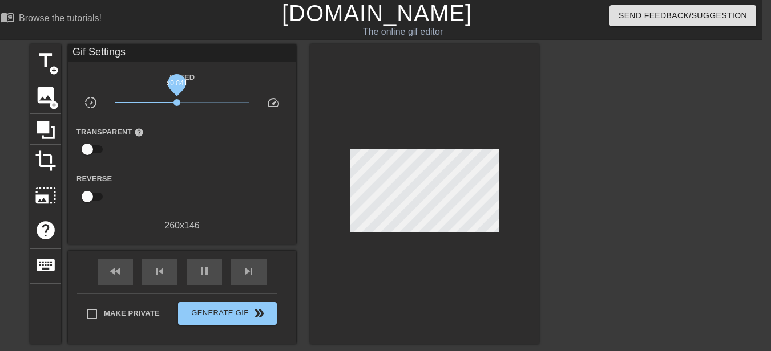
click at [177, 103] on span "x0.841" at bounding box center [176, 102] width 7 height 7
click at [175, 103] on span "x0.794" at bounding box center [175, 102] width 7 height 7
type input "50"
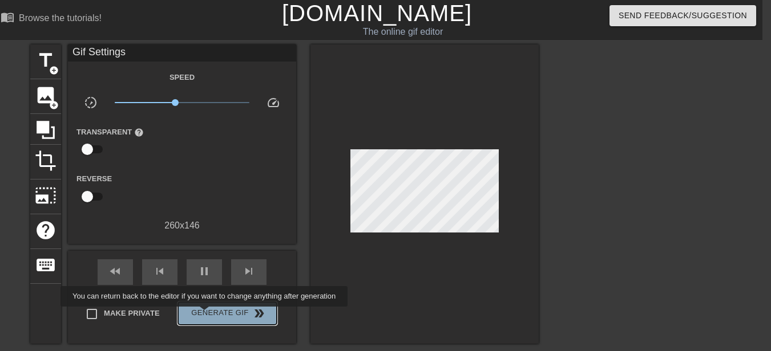
click at [204, 315] on span "Generate Gif double_arrow" at bounding box center [228, 314] width 90 height 14
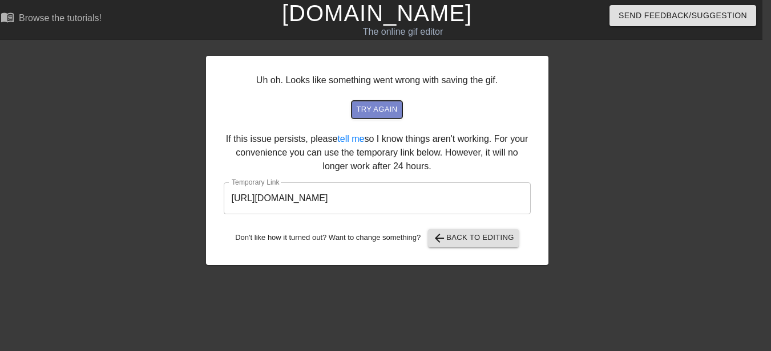
click at [365, 109] on span "try again" at bounding box center [376, 109] width 41 height 13
click at [484, 238] on span "arrow_back Back to Editing" at bounding box center [473, 239] width 82 height 14
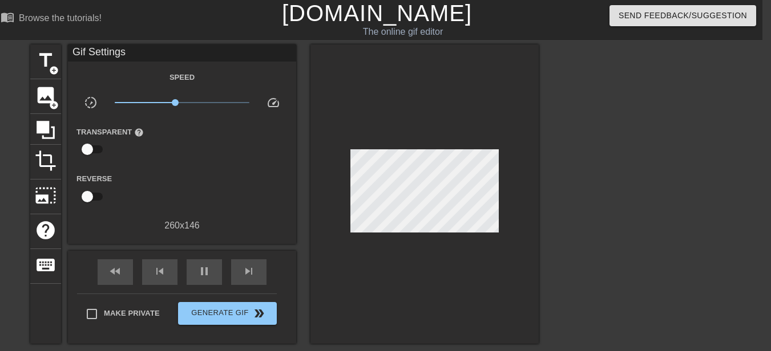
click at [272, 103] on span "speed" at bounding box center [273, 103] width 14 height 14
click at [87, 101] on span "slow_motion_video" at bounding box center [91, 103] width 14 height 14
click at [182, 102] on span "x1.00" at bounding box center [182, 103] width 135 height 14
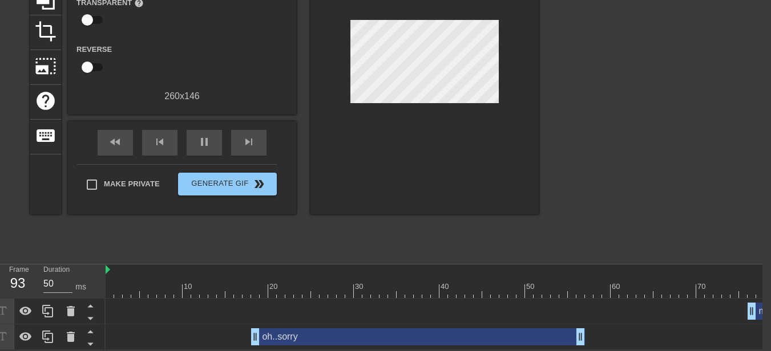
scroll to position [137, 9]
type input "50"
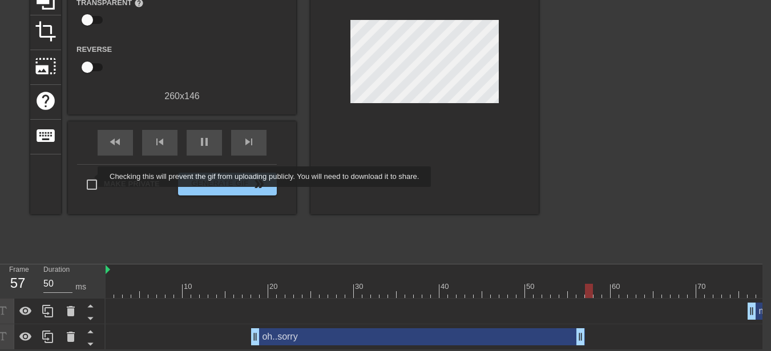
click at [90, 177] on input "Make Private" at bounding box center [92, 185] width 24 height 24
checkbox input "true"
type input "50"
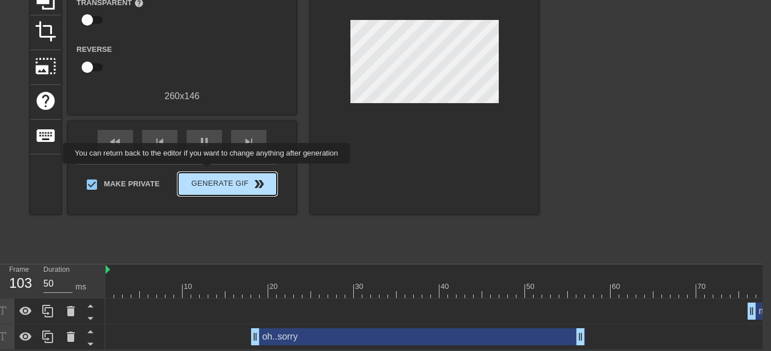
click at [207, 177] on span "Generate Gif double_arrow" at bounding box center [228, 184] width 90 height 14
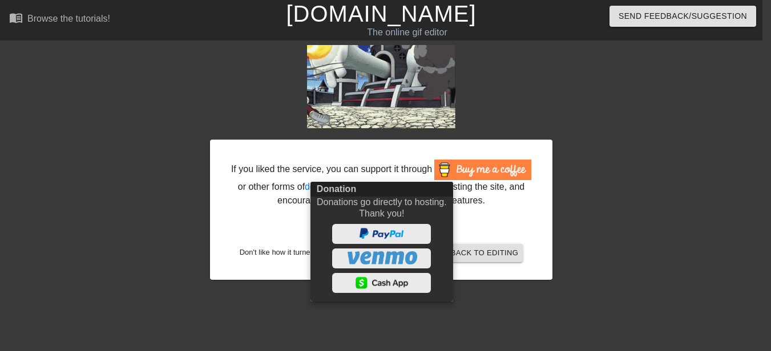
scroll to position [0, 0]
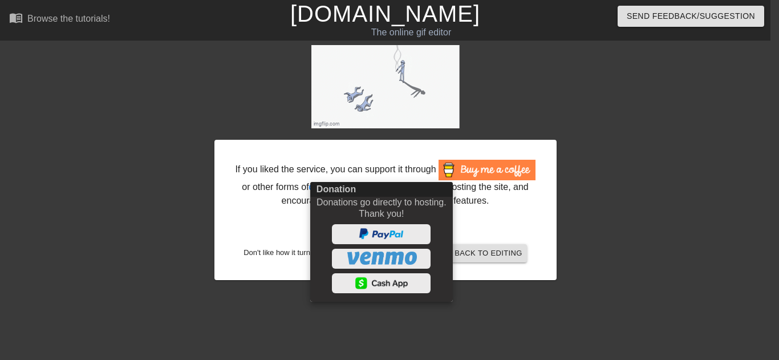
click at [479, 315] on div at bounding box center [389, 180] width 779 height 360
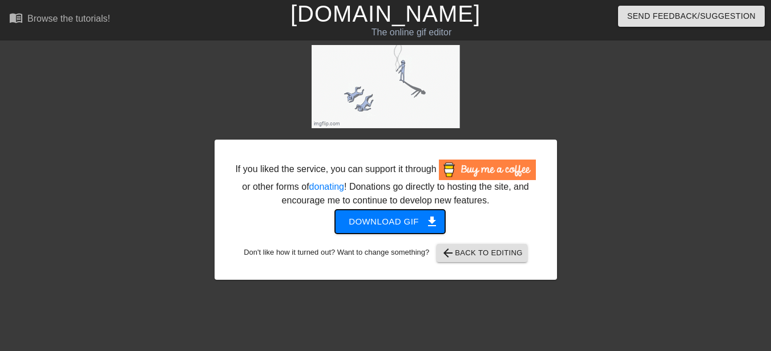
click at [393, 226] on span "Download gif get_app" at bounding box center [390, 221] width 83 height 15
